Goal: Task Accomplishment & Management: Use online tool/utility

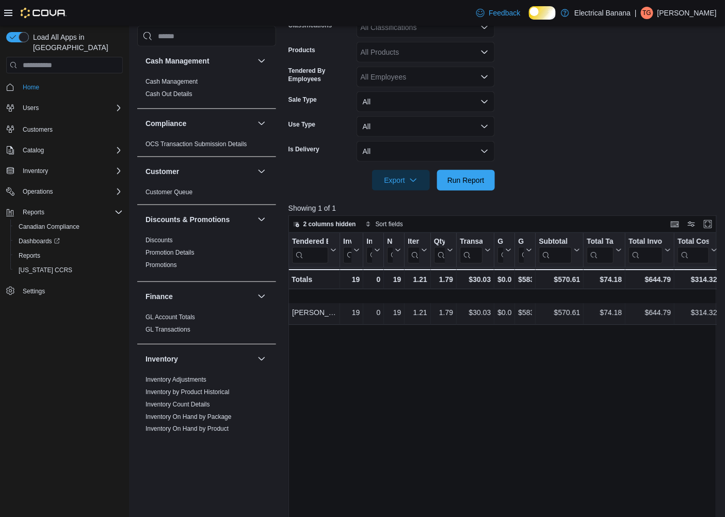
scroll to position [667, 0]
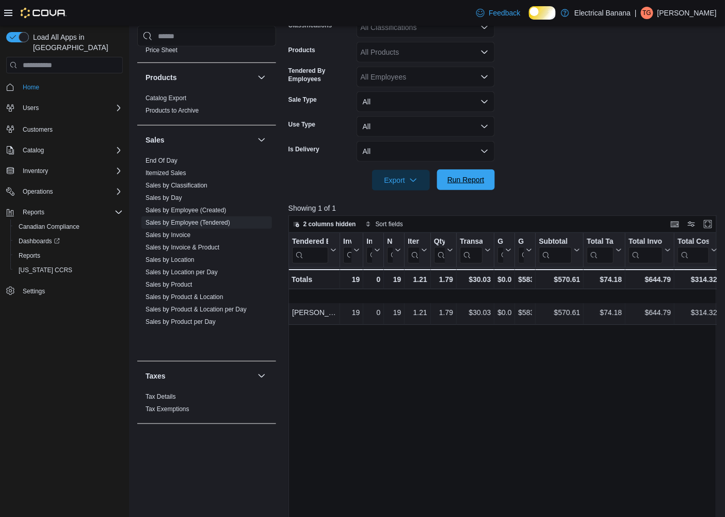
click at [461, 185] on span "Run Report" at bounding box center [466, 180] width 37 height 10
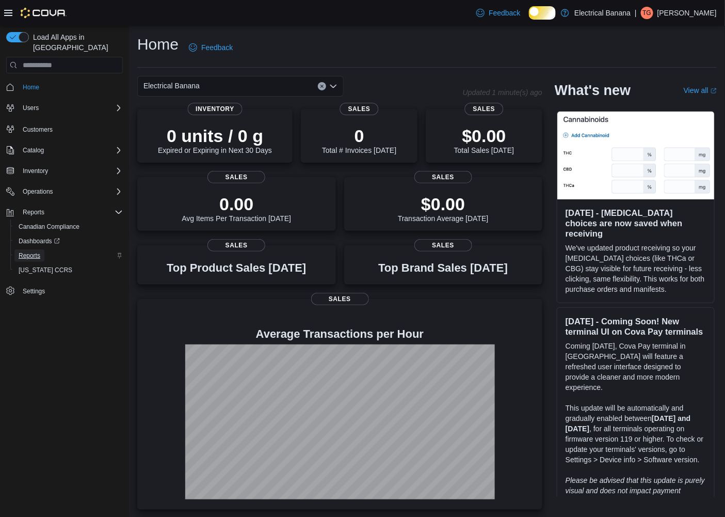
click at [29, 251] on span "Reports" at bounding box center [30, 255] width 22 height 8
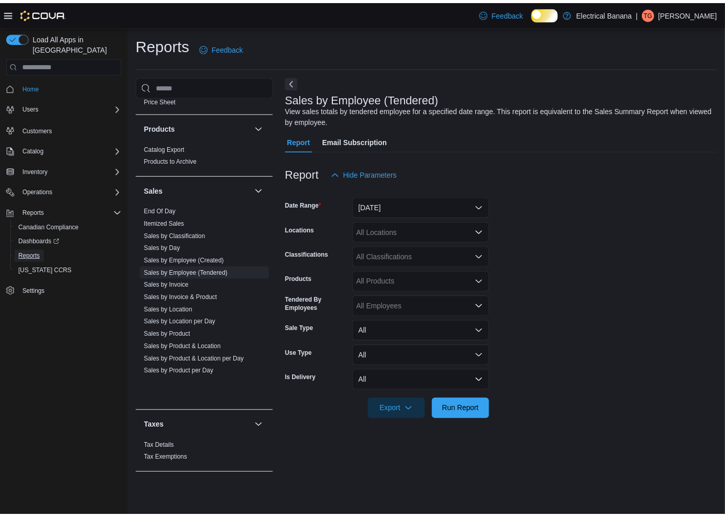
scroll to position [667, 0]
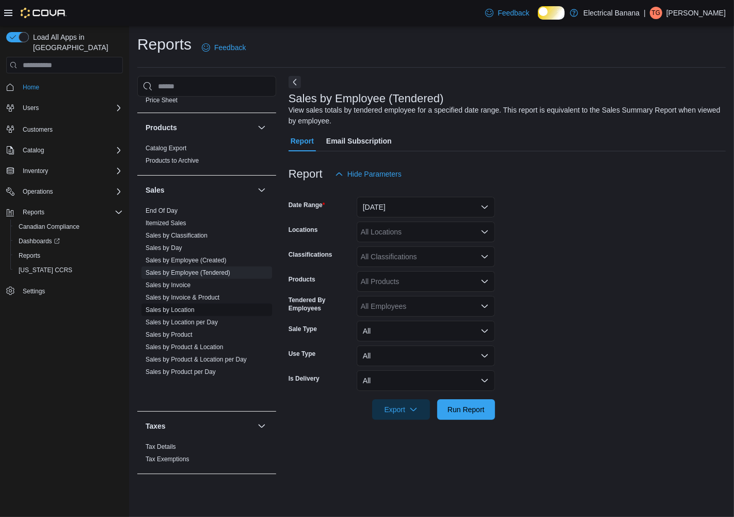
click at [178, 313] on link "Sales by Location" at bounding box center [170, 309] width 49 height 7
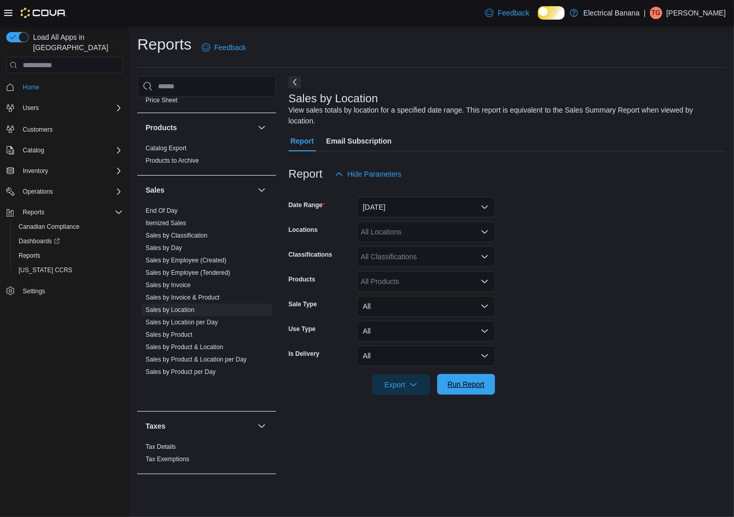
click at [462, 389] on span "Run Report" at bounding box center [466, 384] width 37 height 10
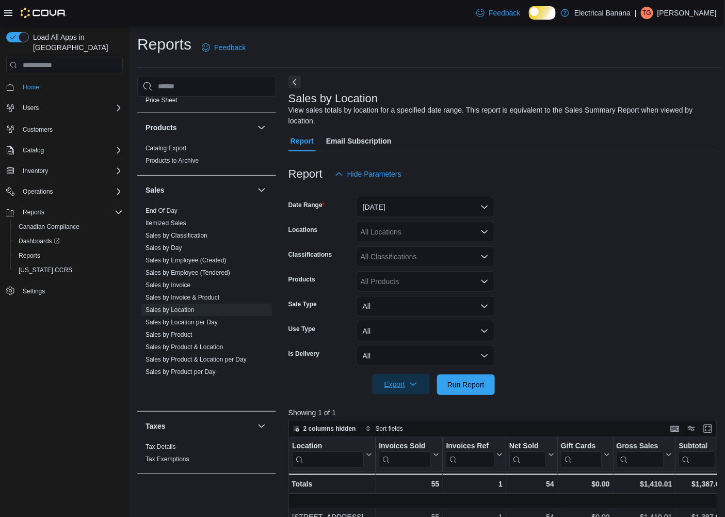
click at [402, 386] on span "Export" at bounding box center [400, 384] width 45 height 21
click at [407, 409] on span "Export to Excel" at bounding box center [395, 413] width 46 height 8
click at [618, 60] on div "Reports Feedback" at bounding box center [429, 47] width 584 height 27
click at [230, 276] on link "Sales by Employee (Tendered)" at bounding box center [188, 272] width 85 height 7
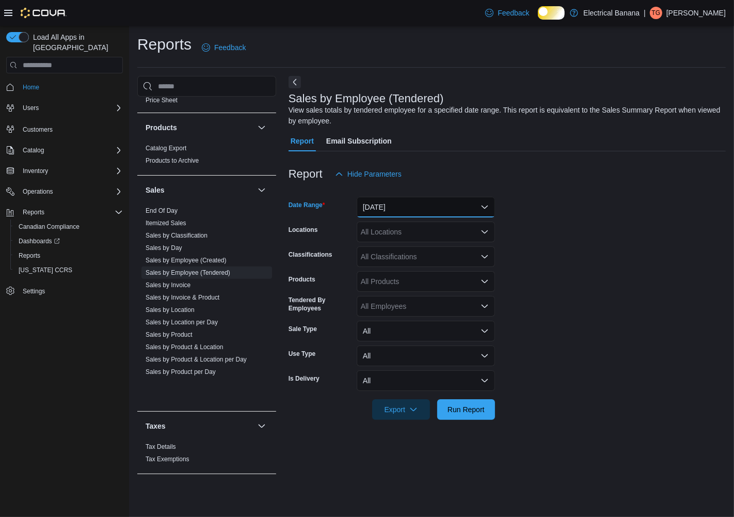
click at [410, 210] on button "[DATE]" at bounding box center [426, 207] width 138 height 21
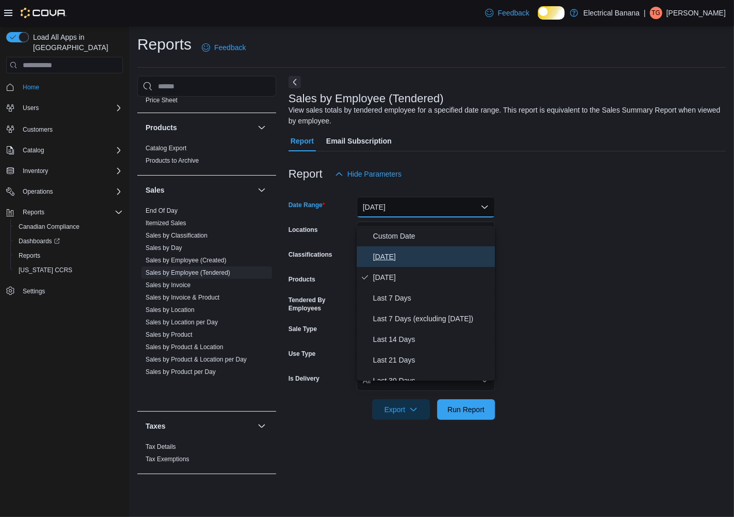
click at [389, 261] on span "[DATE]" at bounding box center [432, 256] width 118 height 12
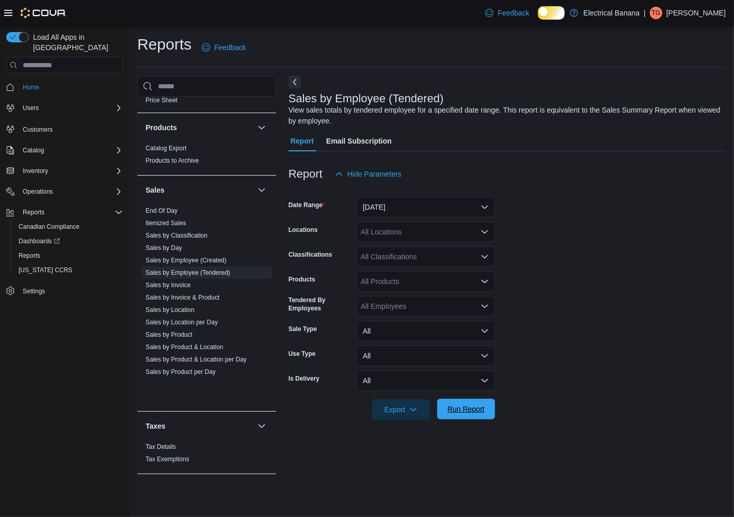
click at [457, 414] on span "Run Report" at bounding box center [466, 409] width 37 height 10
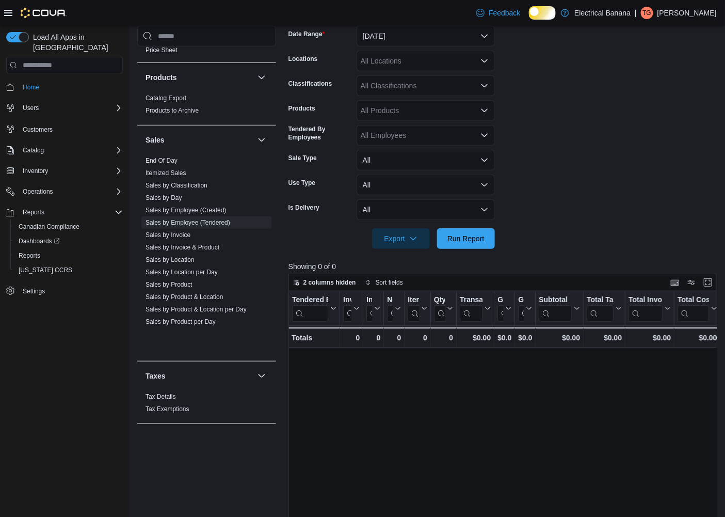
scroll to position [172, 0]
